Goal: Information Seeking & Learning: Learn about a topic

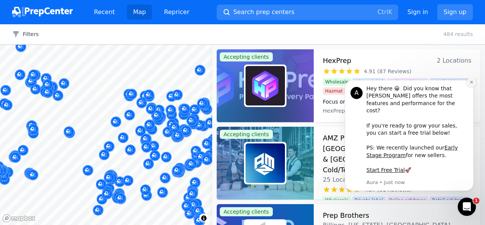
click at [471, 84] on icon "Dismiss notification" at bounding box center [471, 82] width 4 height 4
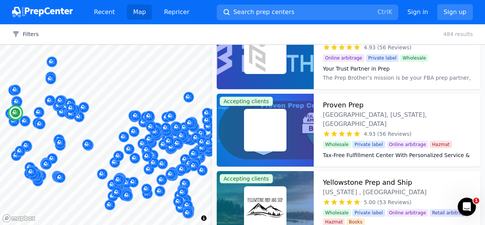
scroll to position [343, 0]
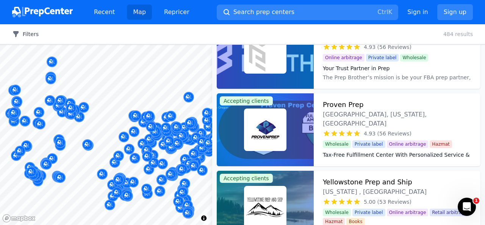
click at [18, 32] on icon "button" at bounding box center [15, 34] width 5 height 6
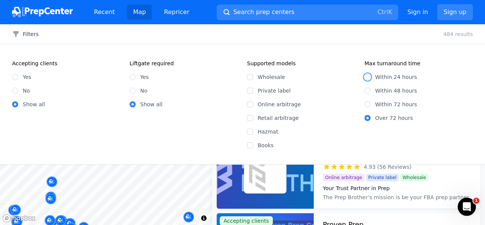
click at [369, 75] on input "Within 24 hours" at bounding box center [367, 77] width 6 height 6
radio input "true"
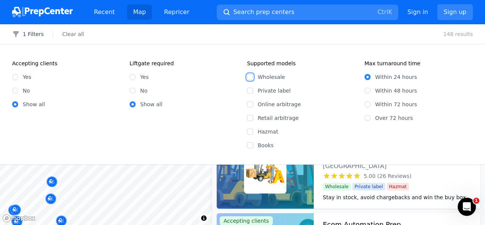
click at [251, 75] on input "Wholesale" at bounding box center [250, 77] width 6 height 6
checkbox input "true"
click at [250, 91] on input "Private label" at bounding box center [250, 91] width 6 height 6
checkbox input "true"
click at [251, 105] on input "Online arbitrage" at bounding box center [250, 104] width 6 height 6
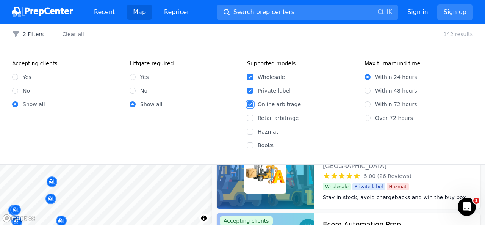
checkbox input "true"
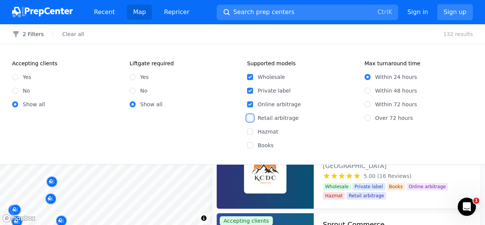
click at [251, 115] on input "Retail arbitrage" at bounding box center [250, 118] width 6 height 6
checkbox input "true"
click at [251, 130] on input "Hazmat" at bounding box center [250, 131] width 6 height 6
checkbox input "true"
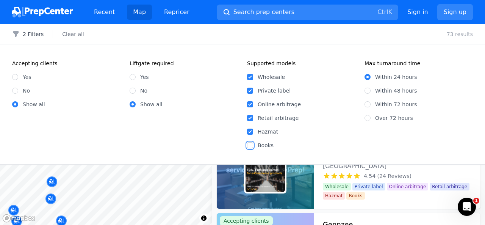
click at [249, 144] on input "Books" at bounding box center [250, 145] width 6 height 6
checkbox input "true"
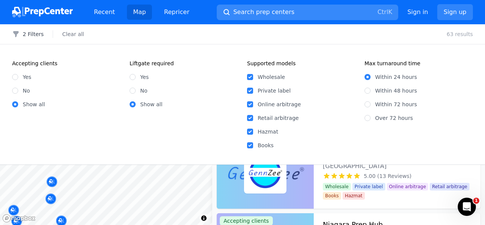
click at [317, 16] on button "Search prep centers Ctrl K" at bounding box center [307, 13] width 181 height 16
click at [30, 32] on div at bounding box center [242, 112] width 485 height 225
click at [20, 33] on button "2 Filters" at bounding box center [27, 34] width 31 height 8
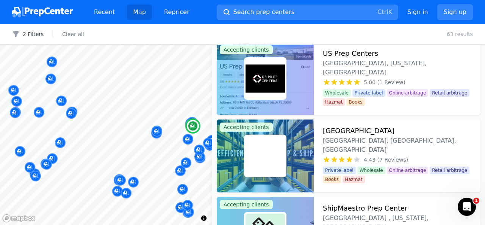
scroll to position [0, 0]
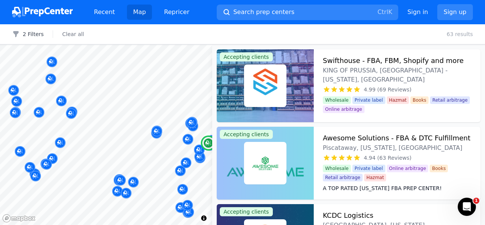
drag, startPoint x: 343, startPoint y: 59, endPoint x: 266, endPoint y: 86, distance: 81.5
drag, startPoint x: 266, startPoint y: 86, endPoint x: 455, endPoint y: 109, distance: 190.5
click at [455, 116] on dt "Your Fulfillment Partner, From Startup to Scale." at bounding box center [397, 120] width 149 height 8
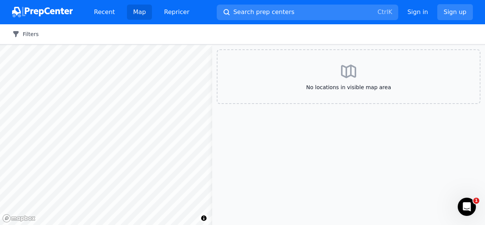
click at [24, 38] on button "Filters" at bounding box center [25, 34] width 27 height 8
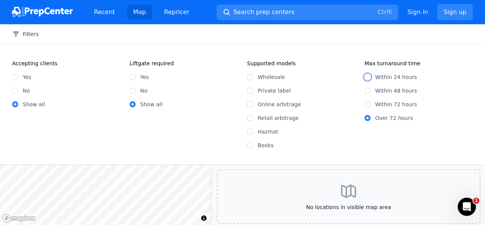
click at [367, 77] on input "Within 24 hours" at bounding box center [367, 77] width 6 height 6
radio input "true"
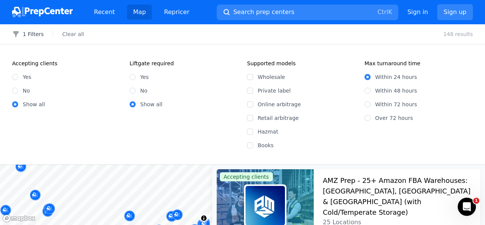
click at [254, 77] on div "Wholesale" at bounding box center [301, 77] width 108 height 8
click at [250, 77] on input "Wholesale" at bounding box center [250, 77] width 6 height 6
checkbox input "true"
click at [252, 88] on input "Private label" at bounding box center [250, 91] width 6 height 6
checkbox input "true"
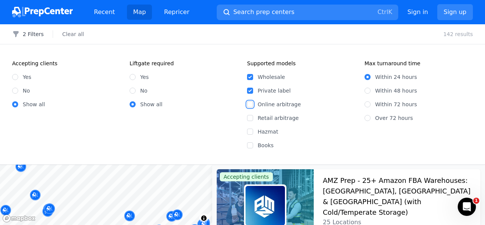
click at [249, 104] on input "Online arbitrage" at bounding box center [250, 104] width 6 height 6
checkbox input "true"
click at [249, 118] on input "Retail arbitrage" at bounding box center [250, 118] width 6 height 6
checkbox input "true"
click at [250, 131] on input "Hazmat" at bounding box center [250, 131] width 6 height 6
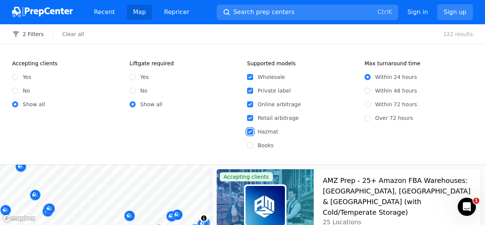
checkbox input "true"
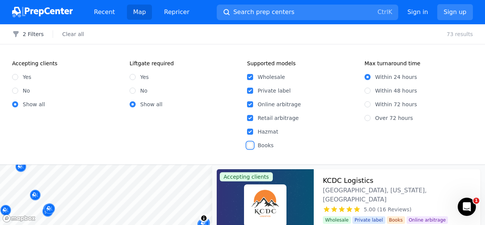
click at [250, 146] on input "Books" at bounding box center [250, 145] width 6 height 6
checkbox input "true"
click at [30, 34] on button "2 Filters" at bounding box center [27, 34] width 31 height 8
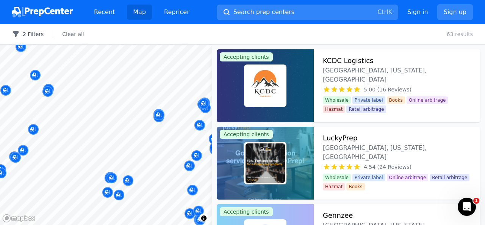
click at [28, 37] on button "2 Filters" at bounding box center [27, 34] width 31 height 8
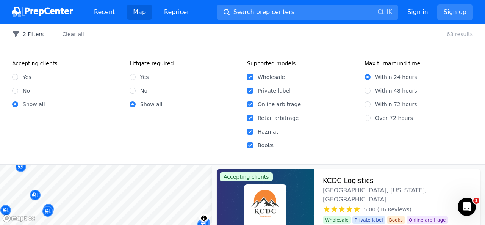
click at [25, 35] on button "2 Filters" at bounding box center [27, 34] width 31 height 8
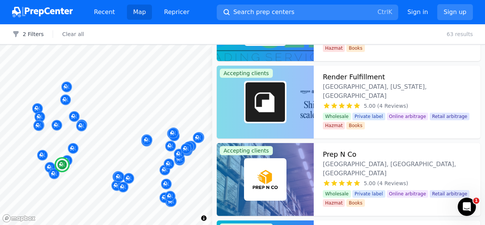
scroll to position [750, 0]
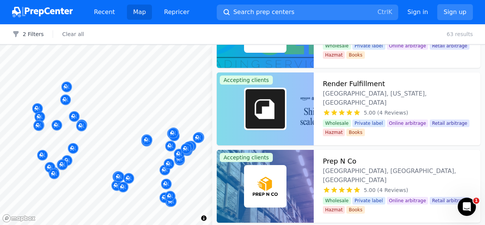
drag, startPoint x: 275, startPoint y: 96, endPoint x: 260, endPoint y: 108, distance: 19.6
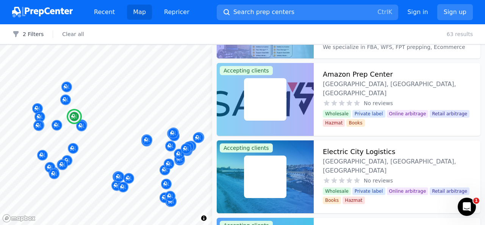
scroll to position [2460, 0]
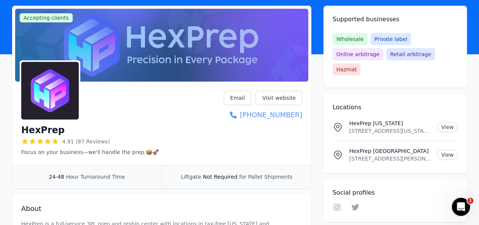
scroll to position [43, 0]
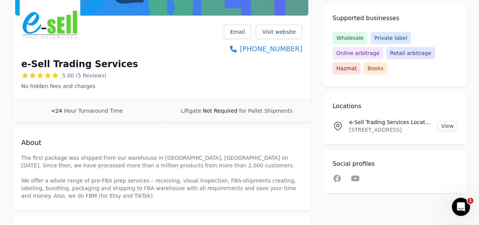
scroll to position [108, 0]
click at [272, 36] on link "Visit website" at bounding box center [279, 32] width 47 height 14
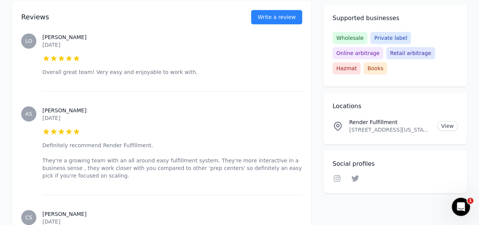
scroll to position [352, 0]
